Goal: Transaction & Acquisition: Purchase product/service

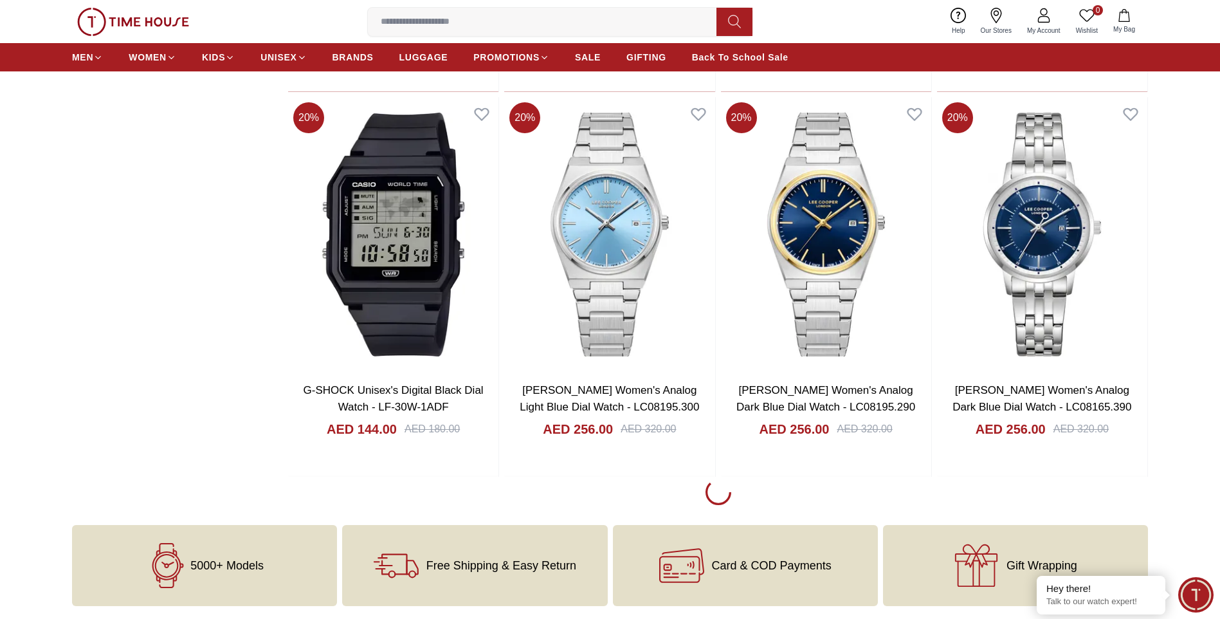
scroll to position [1737, 0]
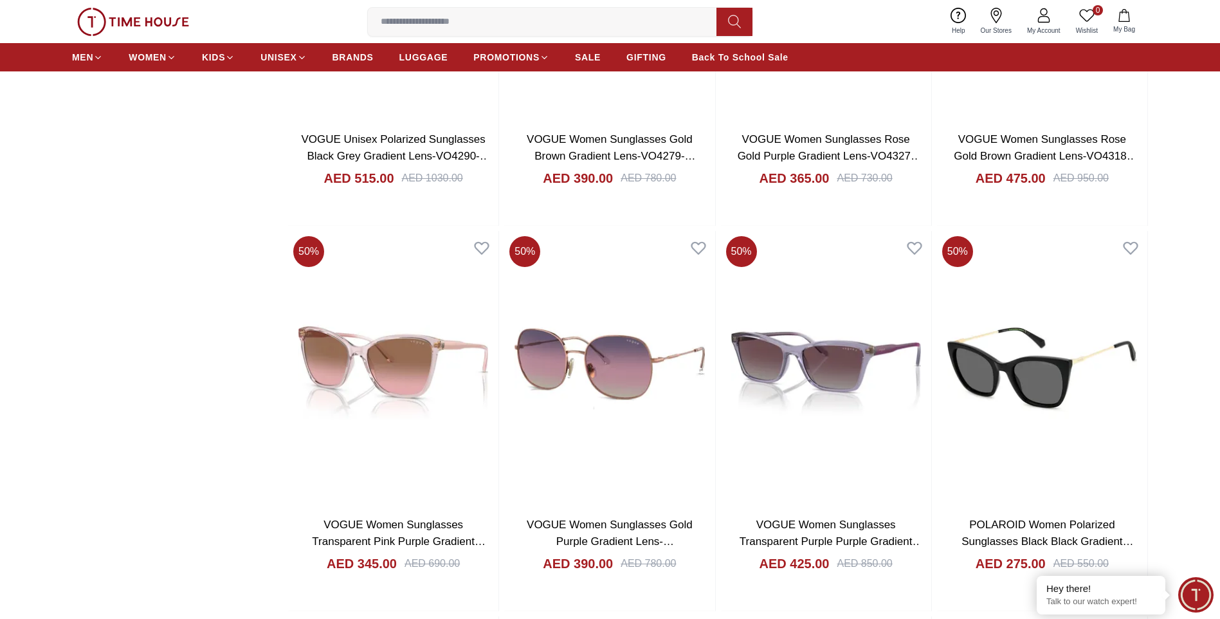
scroll to position [5081, 0]
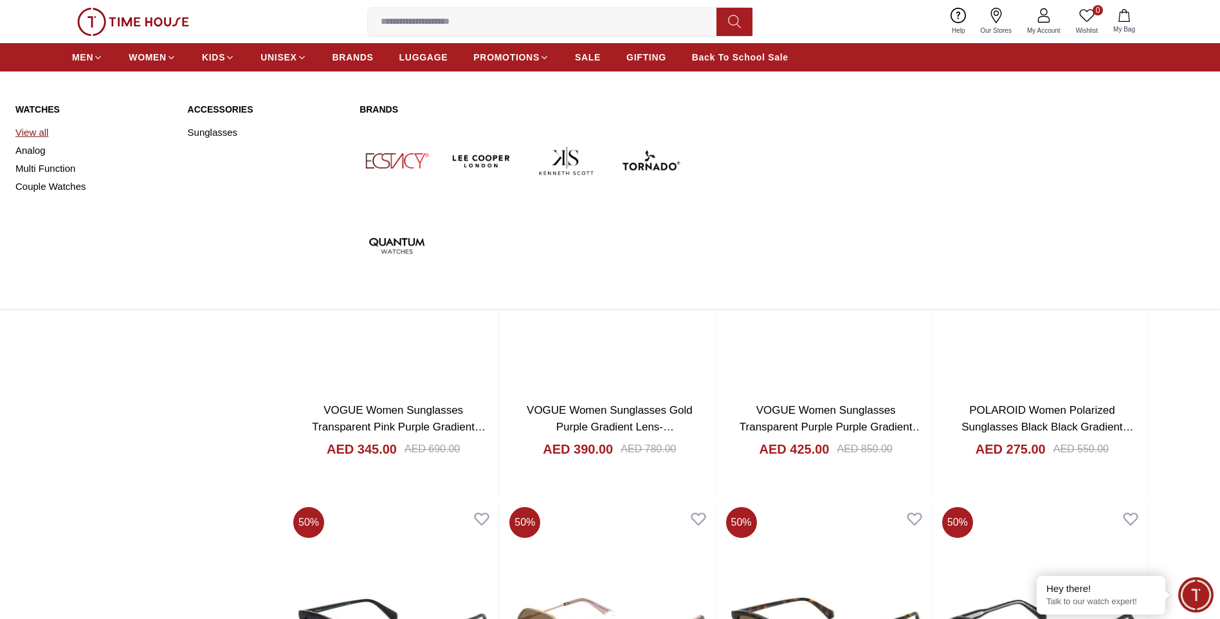
click at [37, 131] on link "View all" at bounding box center [93, 132] width 157 height 18
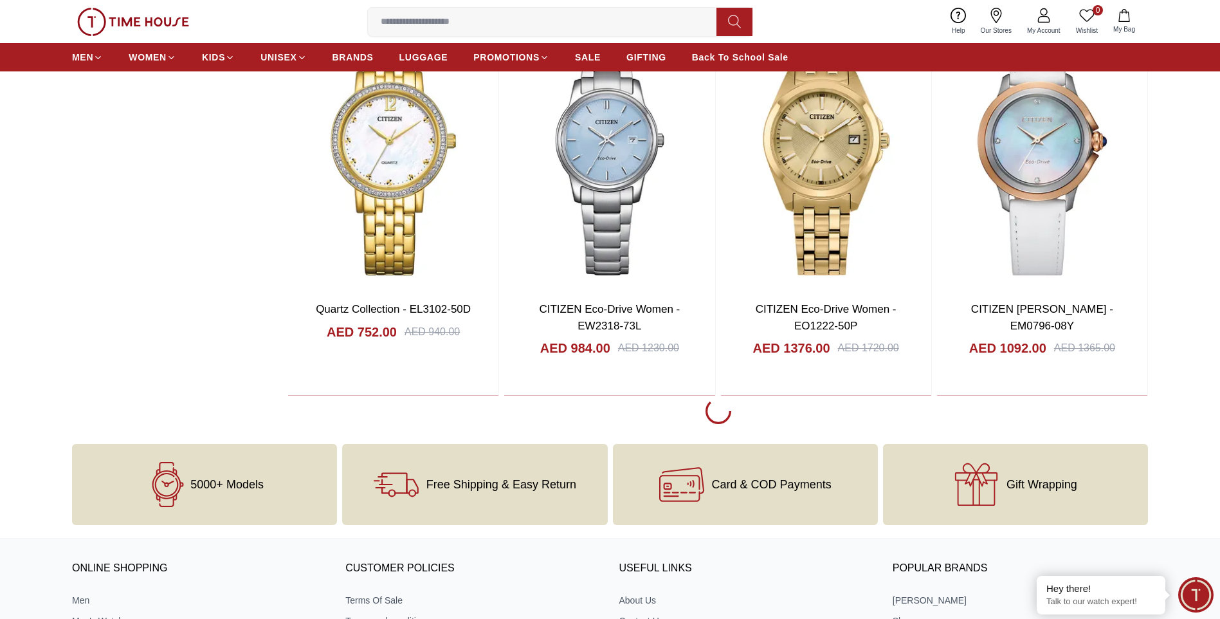
scroll to position [5596, 0]
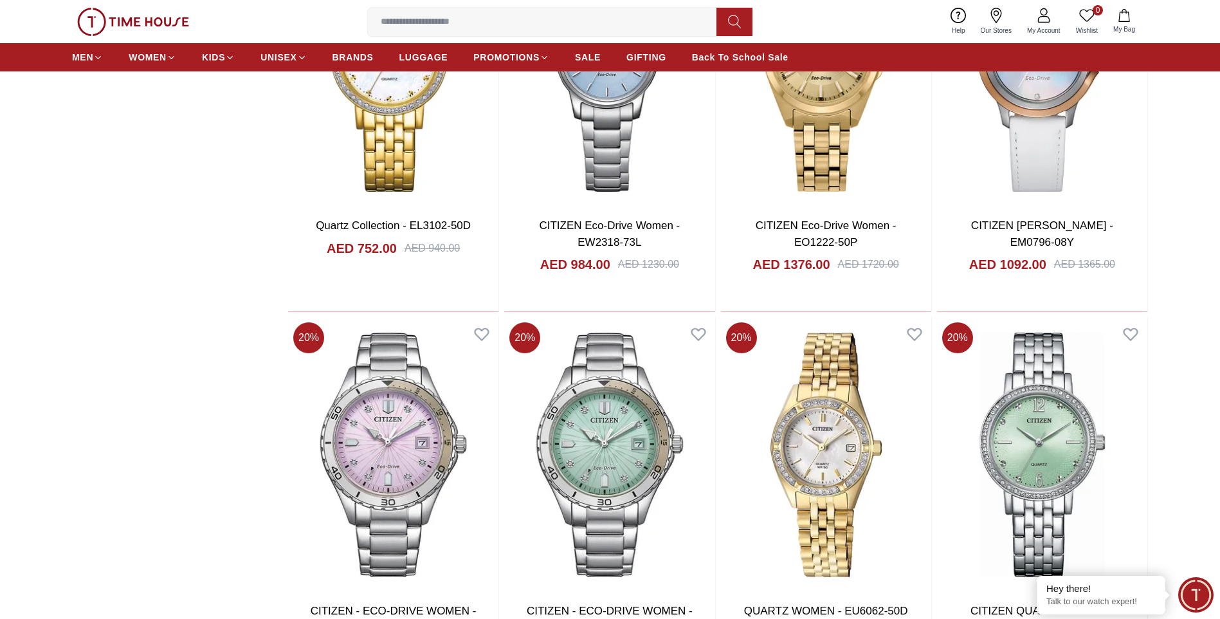
scroll to position [5660, 0]
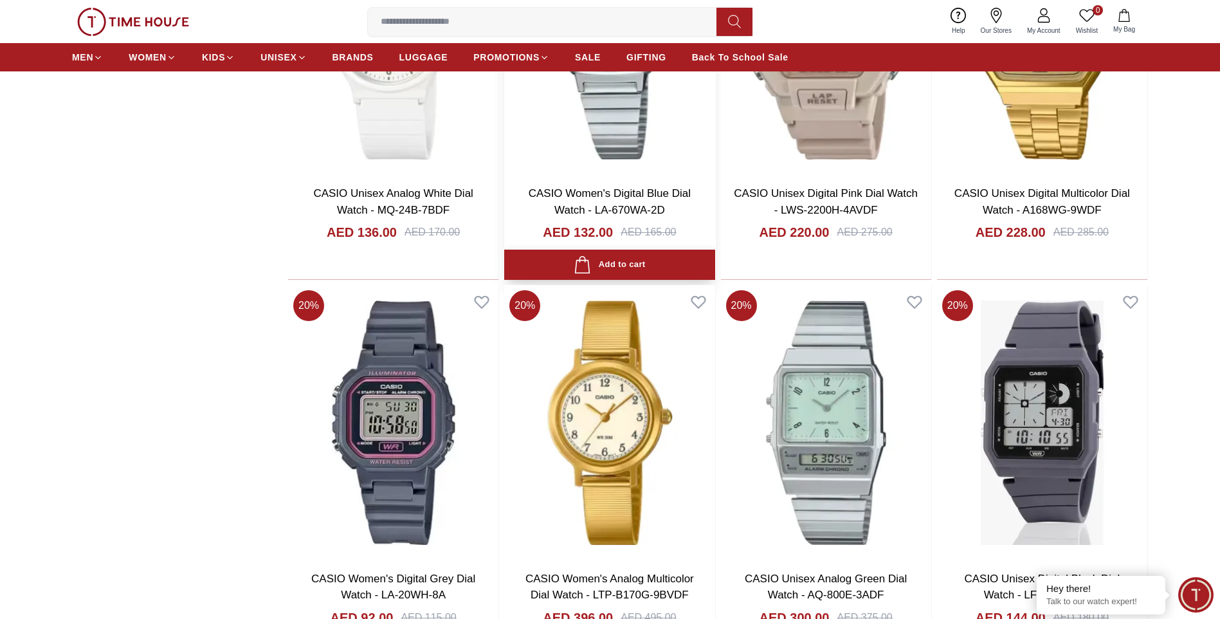
scroll to position [9262, 0]
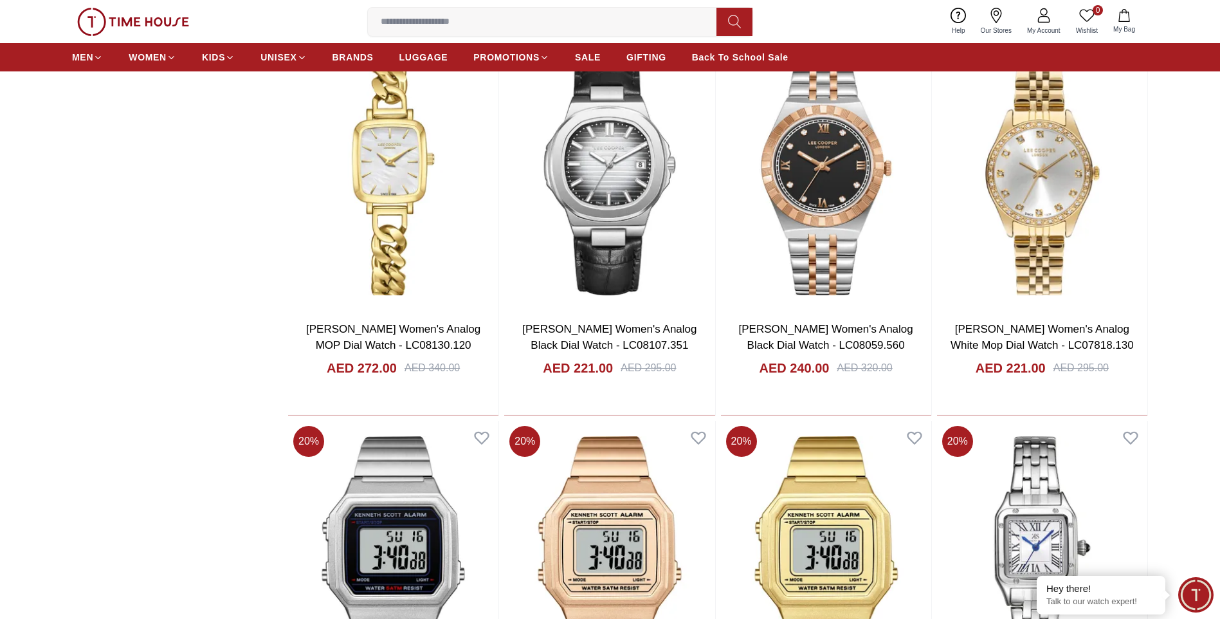
scroll to position [13122, 0]
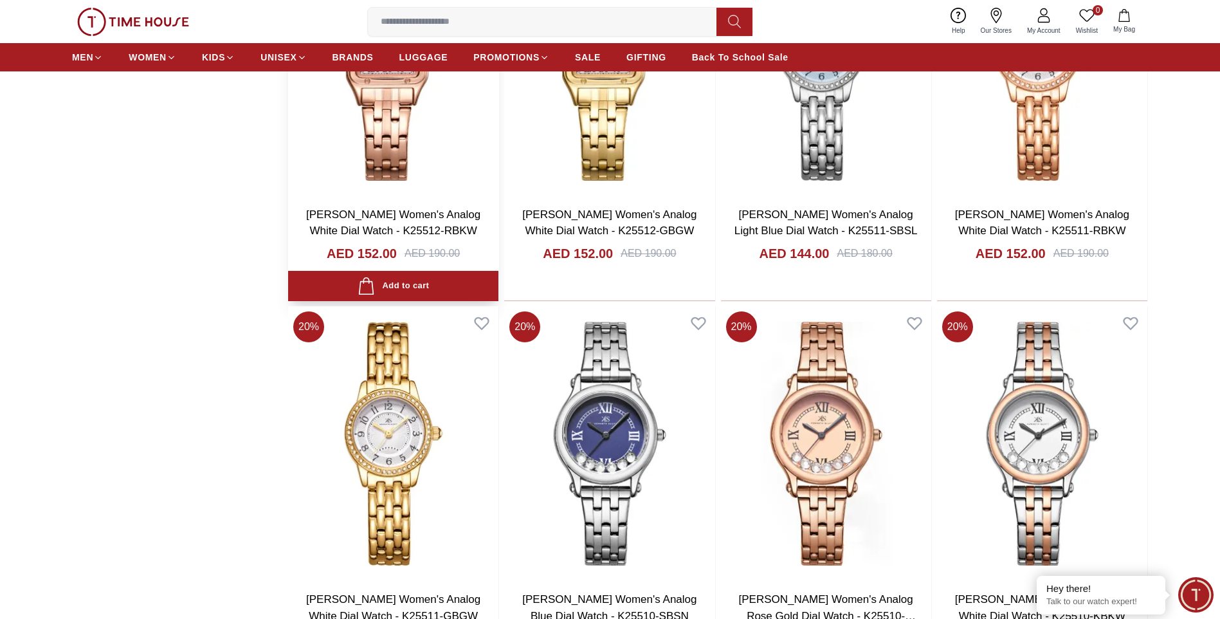
scroll to position [13572, 0]
